Goal: Task Accomplishment & Management: Use online tool/utility

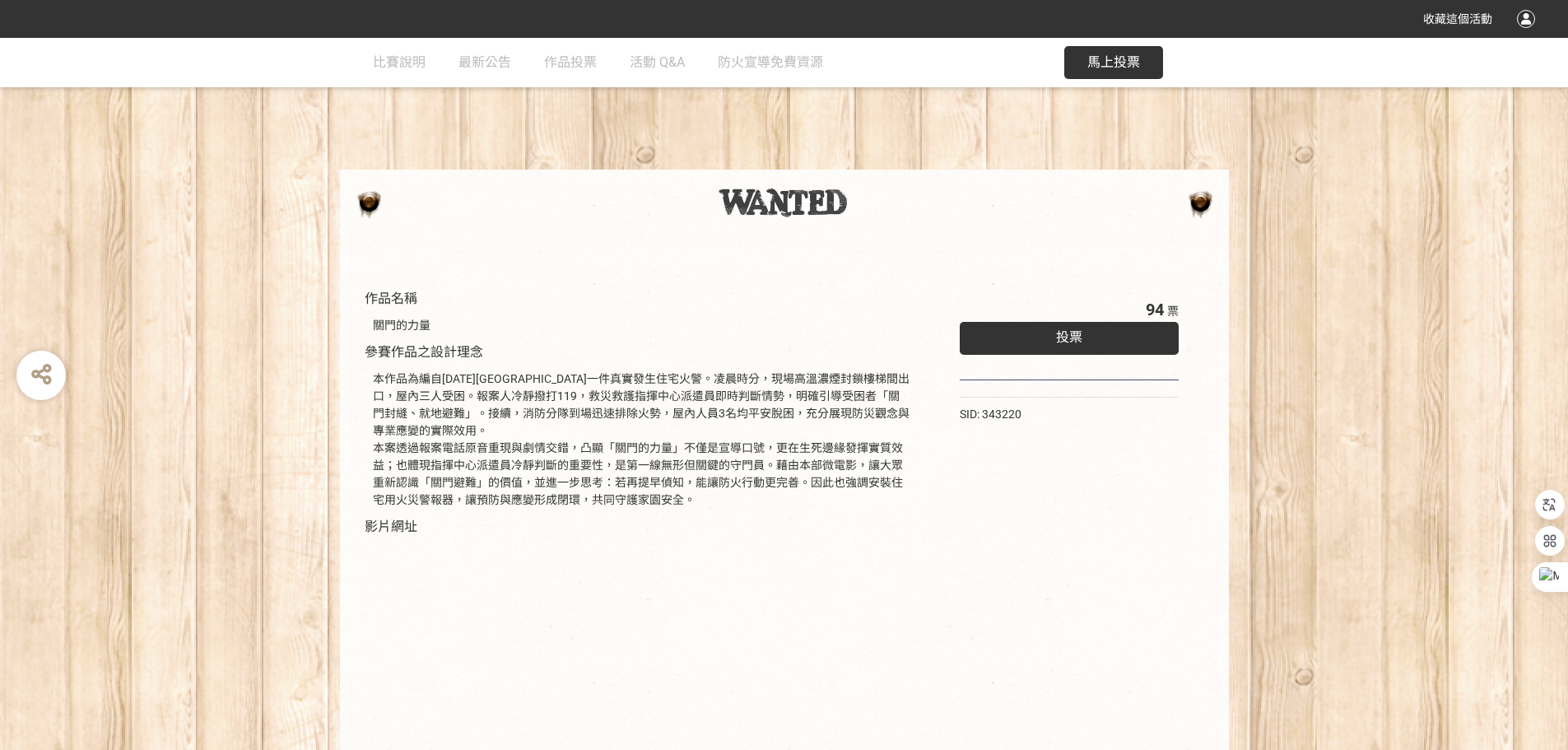
click at [1094, 336] on div "投票" at bounding box center [1069, 339] width 220 height 33
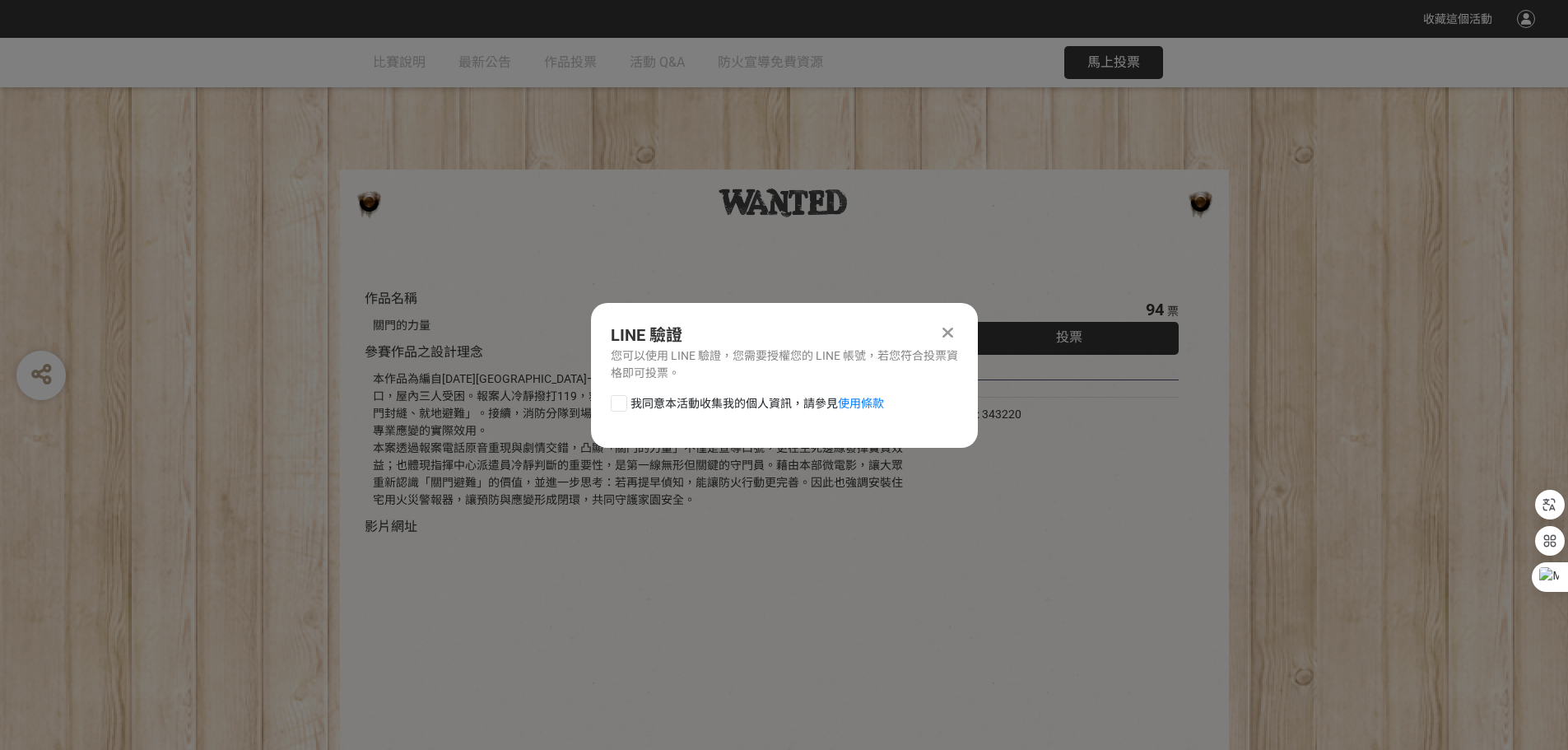
click at [627, 401] on div at bounding box center [619, 403] width 16 height 16
checkbox input "true"
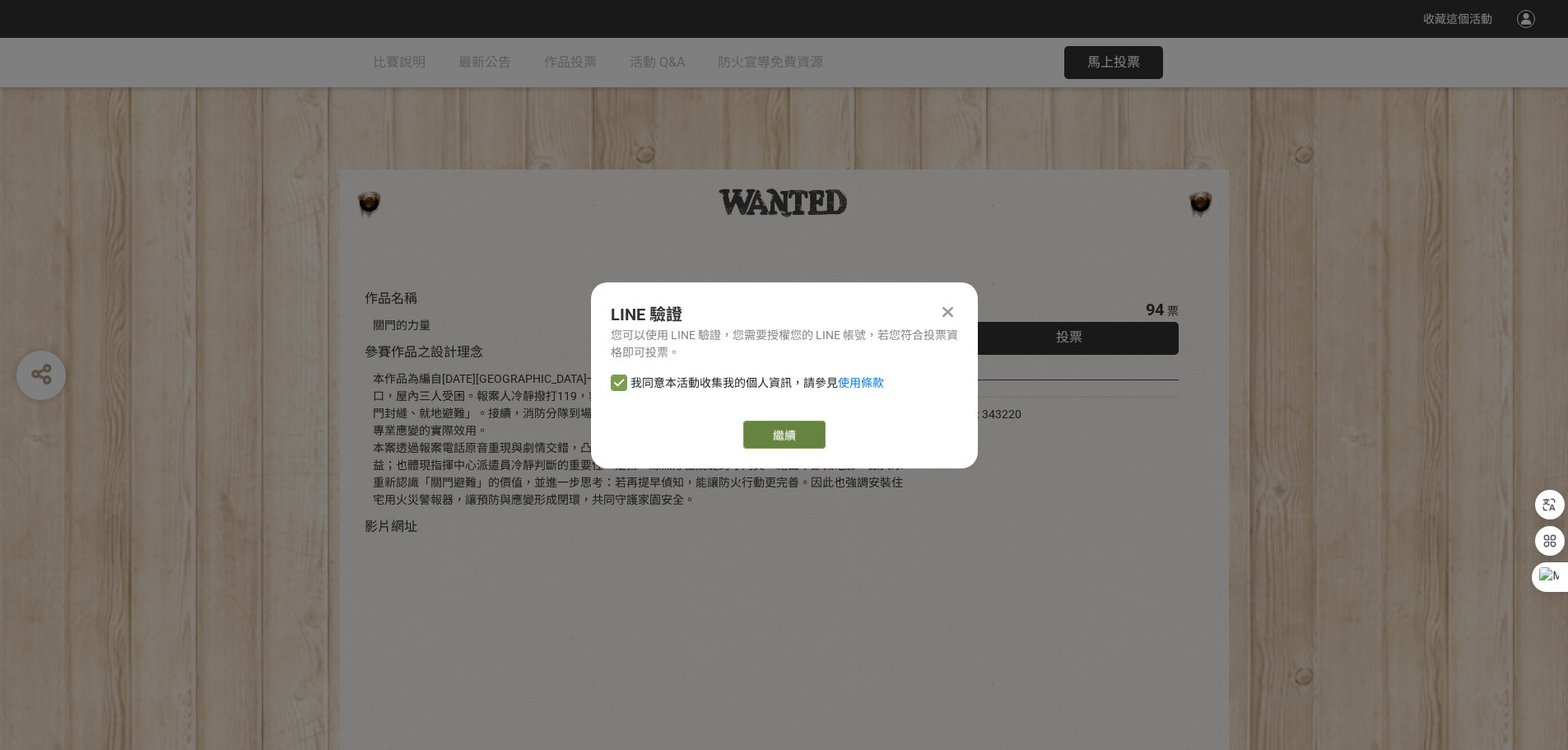
click at [779, 431] on link "繼續" at bounding box center [784, 435] width 82 height 28
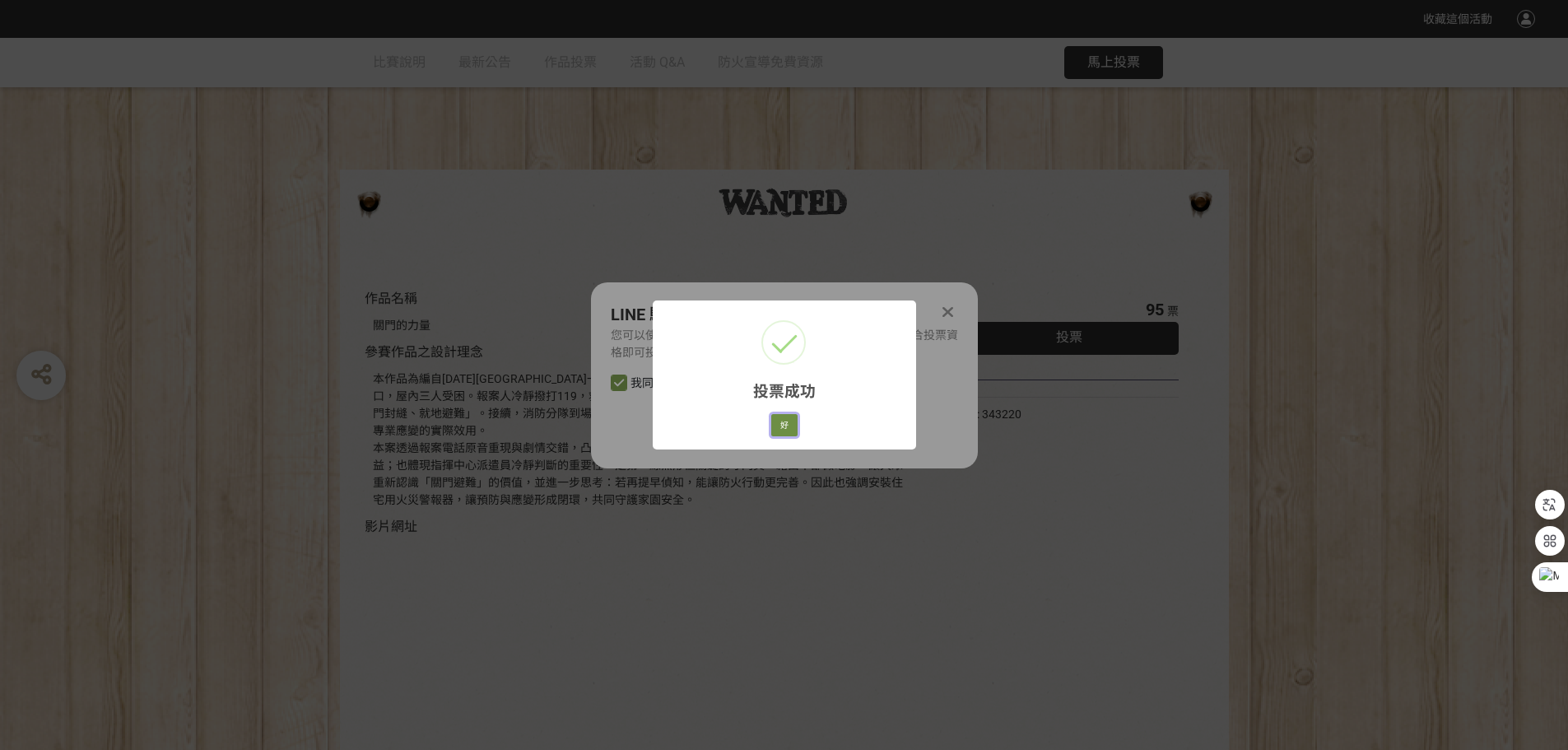
click at [788, 430] on button "好" at bounding box center [784, 426] width 26 height 23
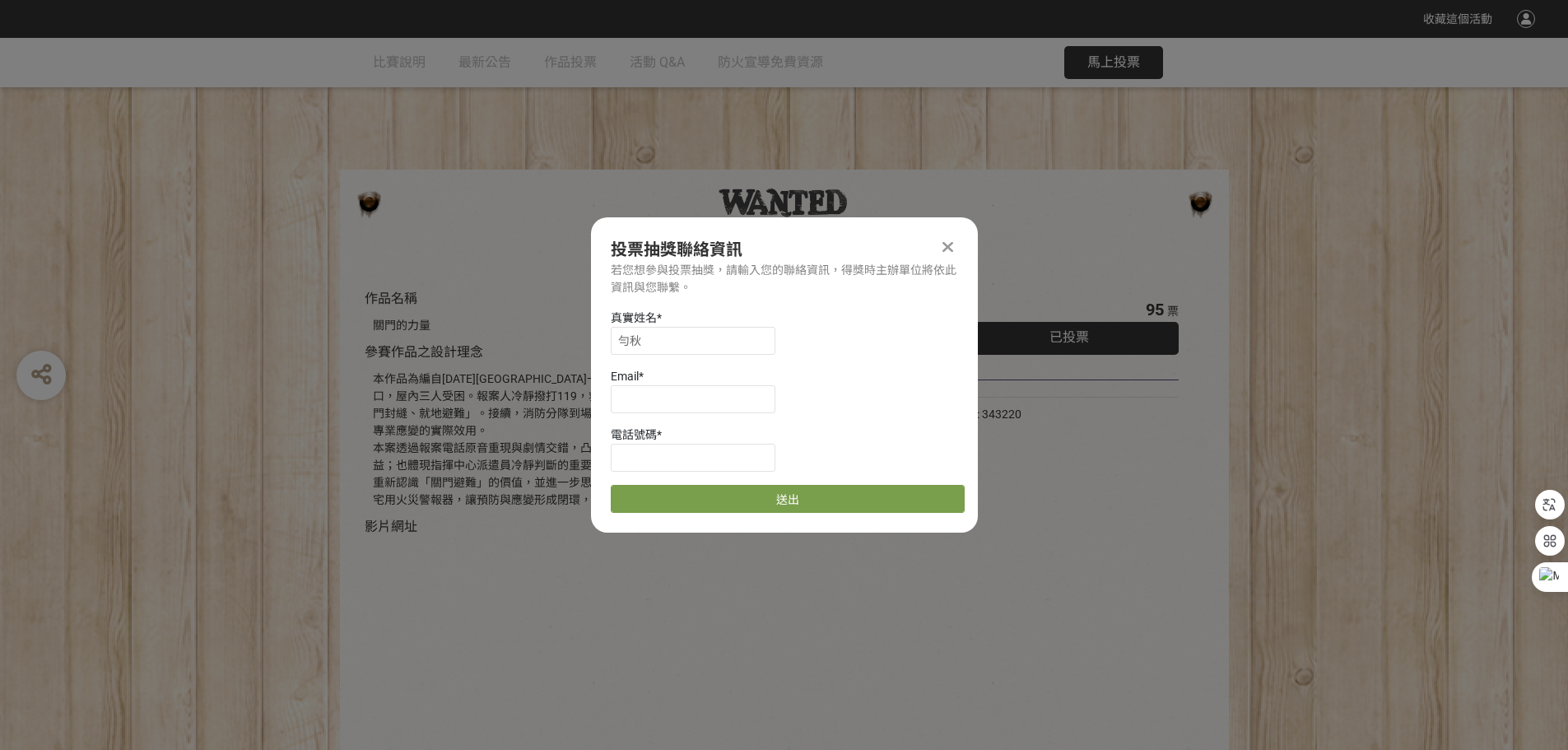
click at [950, 247] on icon at bounding box center [947, 246] width 11 height 16
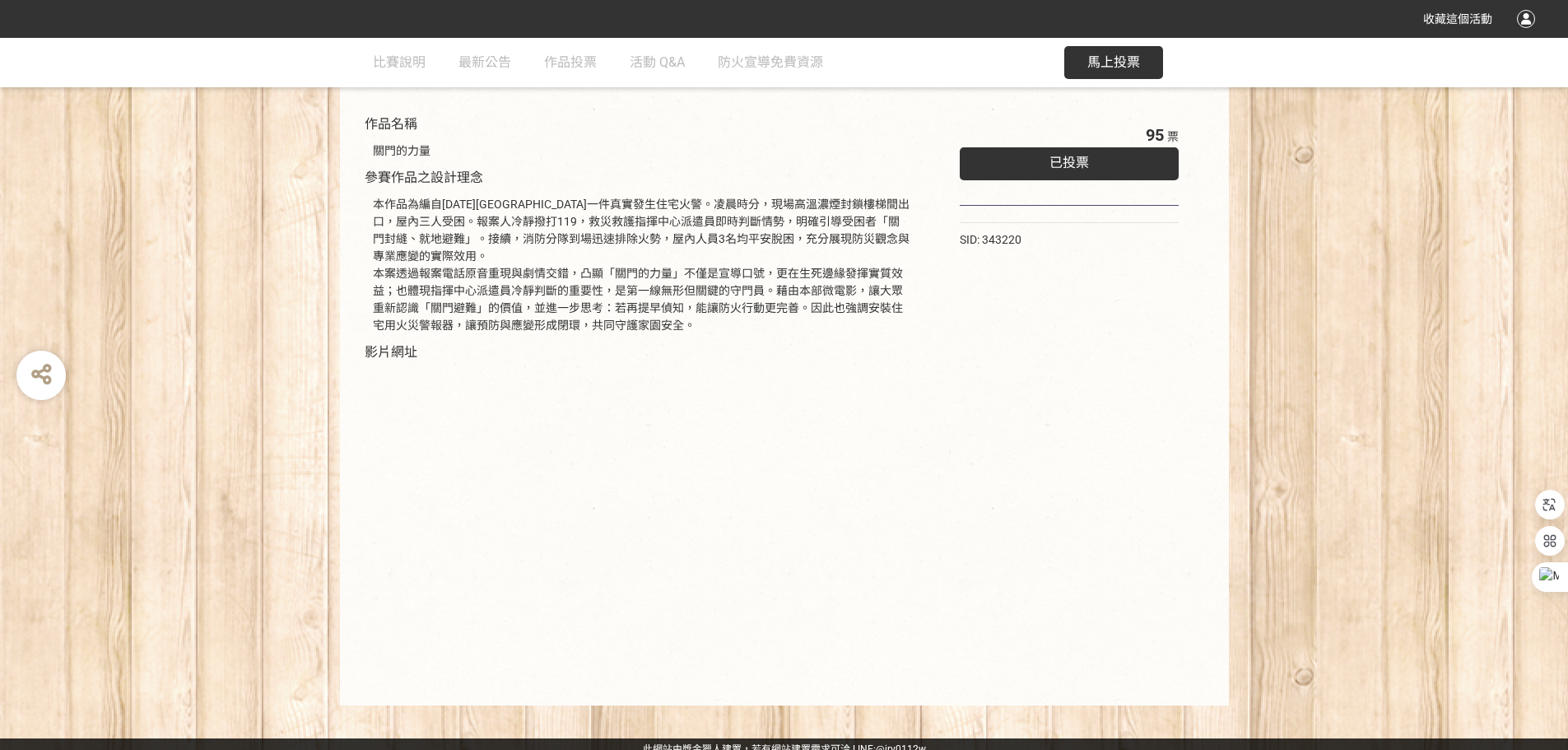
scroll to position [184, 0]
